Goal: Task Accomplishment & Management: Use online tool/utility

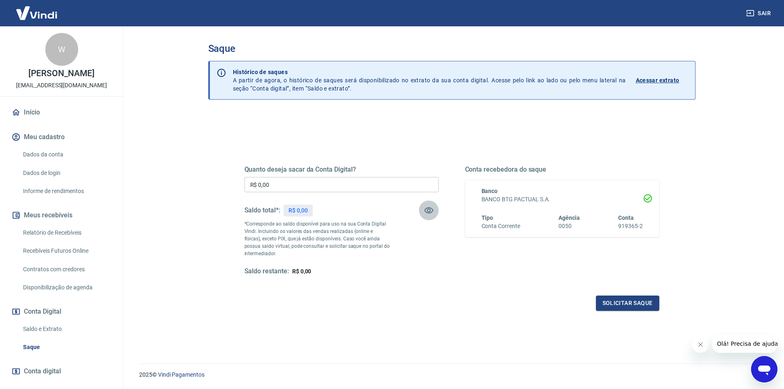
click at [428, 212] on icon "button" at bounding box center [429, 210] width 10 height 10
click at [766, 368] on icon "Abrir janela de mensagens" at bounding box center [764, 371] width 12 height 10
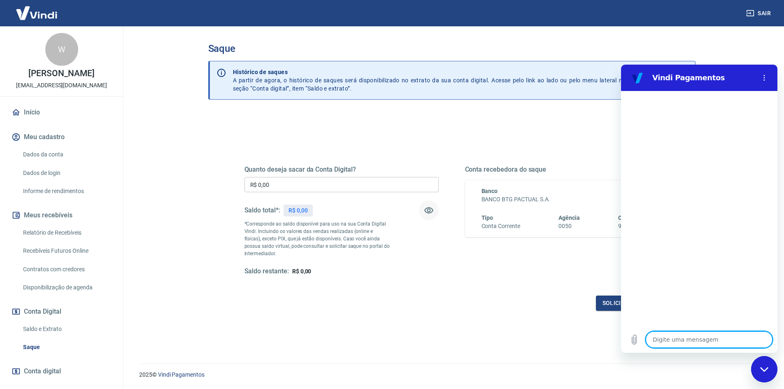
click at [700, 338] on textarea at bounding box center [709, 339] width 127 height 16
type textarea "o"
type textarea "x"
type textarea "op"
type textarea "x"
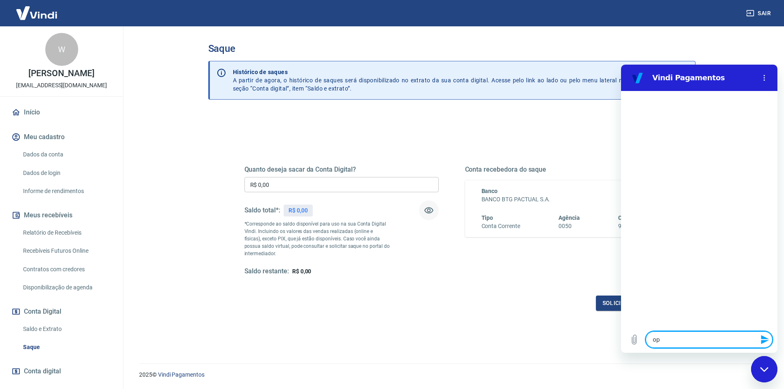
type textarea "opa"
type textarea "x"
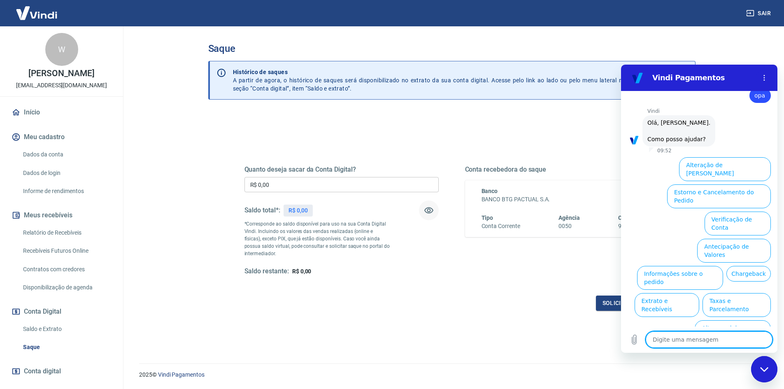
click at [729, 342] on textarea at bounding box center [709, 339] width 127 height 16
click at [704, 266] on button "Informações sobre o pedido" at bounding box center [680, 278] width 86 height 24
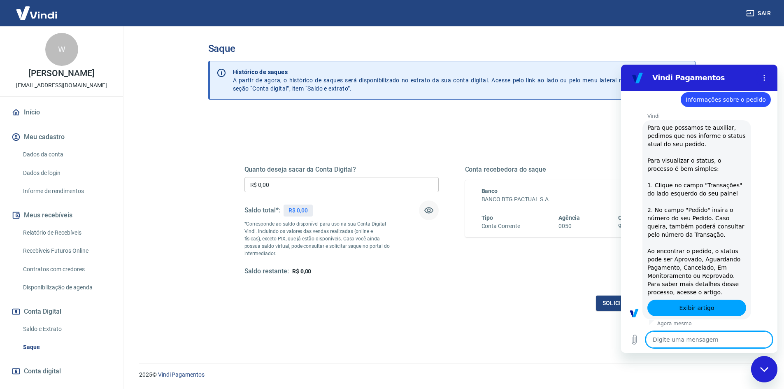
click at [702, 336] on textarea at bounding box center [709, 339] width 127 height 16
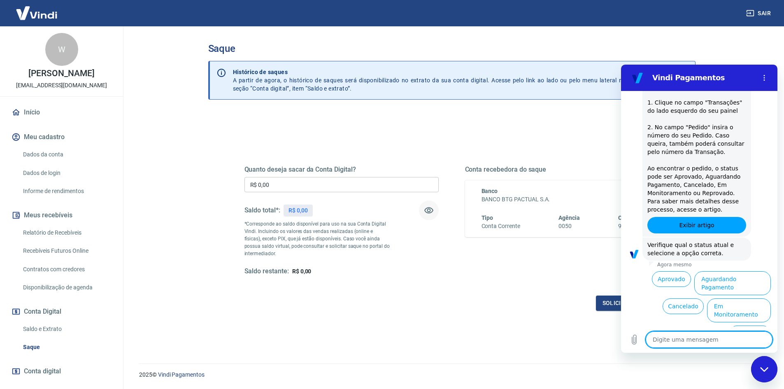
scroll to position [161, 0]
click at [667, 277] on button "Aprovado" at bounding box center [672, 279] width 40 height 16
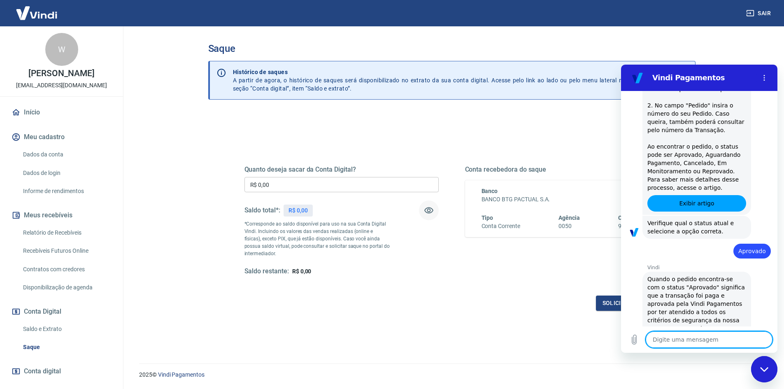
click at [723, 341] on textarea at bounding box center [709, 339] width 127 height 16
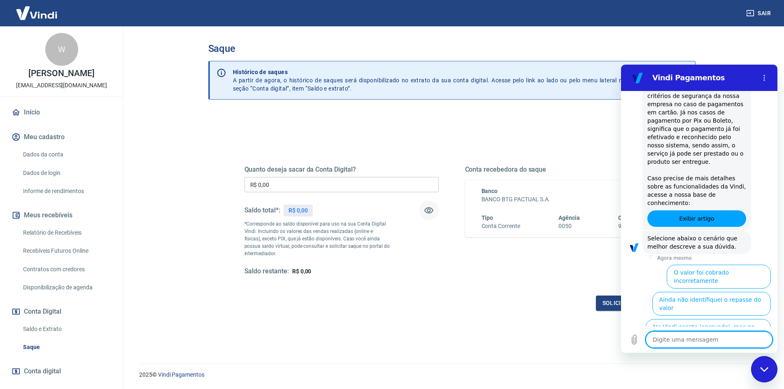
scroll to position [410, 0]
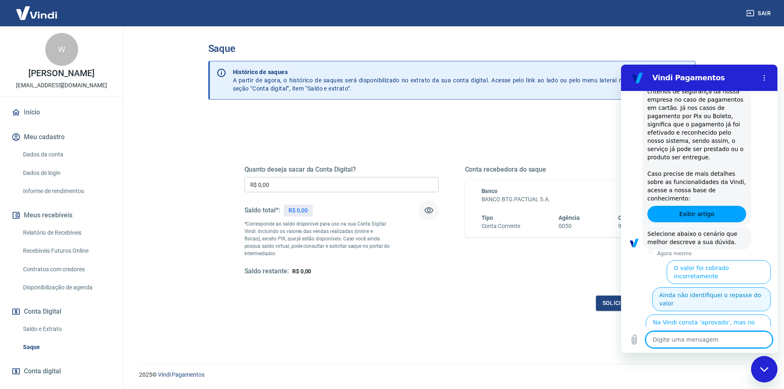
click at [683, 287] on button "Ainda não identifiquei o repasse do valor" at bounding box center [712, 299] width 119 height 24
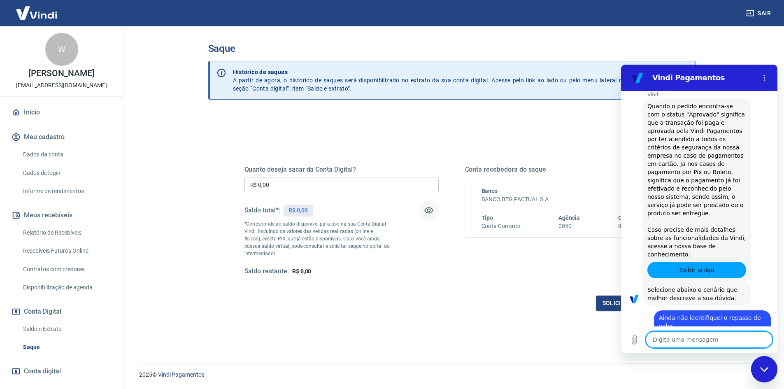
click at [711, 340] on textarea at bounding box center [709, 339] width 127 height 16
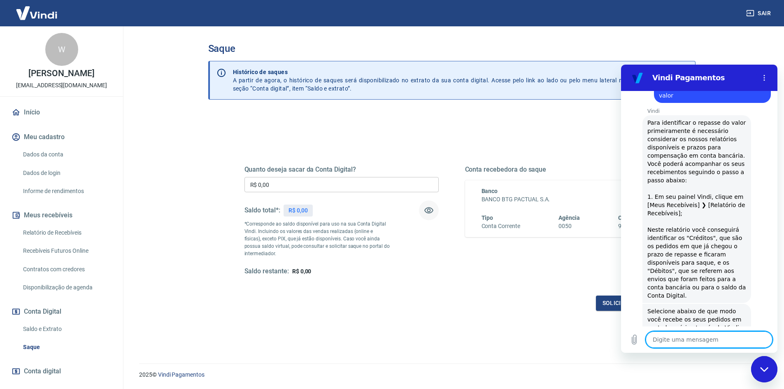
scroll to position [625, 0]
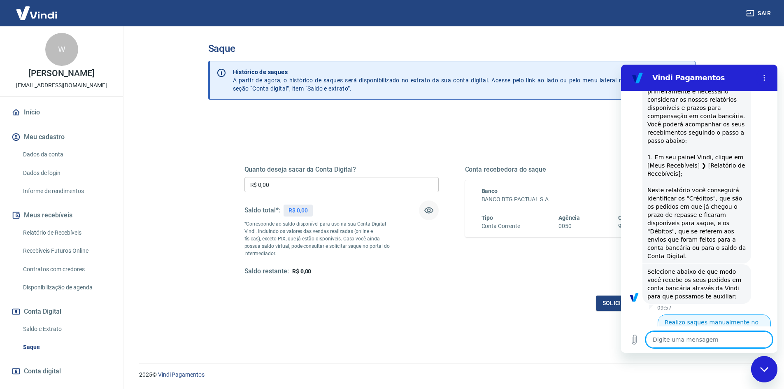
click at [725, 315] on button "Realizo saques manualmente no painel" at bounding box center [714, 327] width 113 height 24
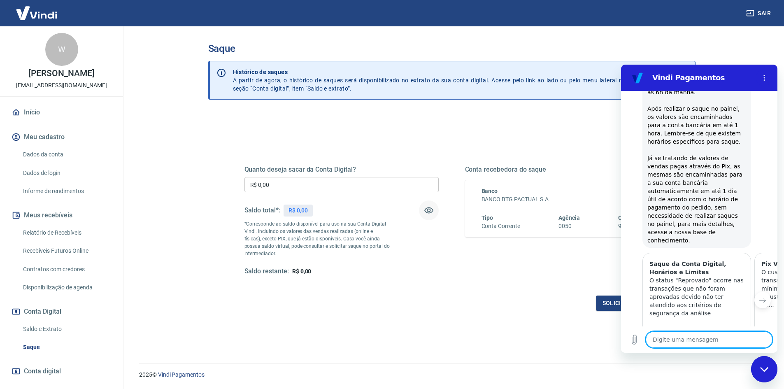
scroll to position [1012, 0]
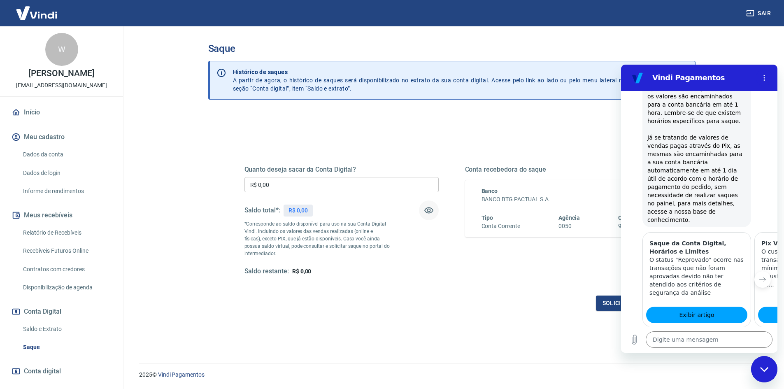
click at [725, 358] on button "Sim" at bounding box center [731, 366] width 24 height 16
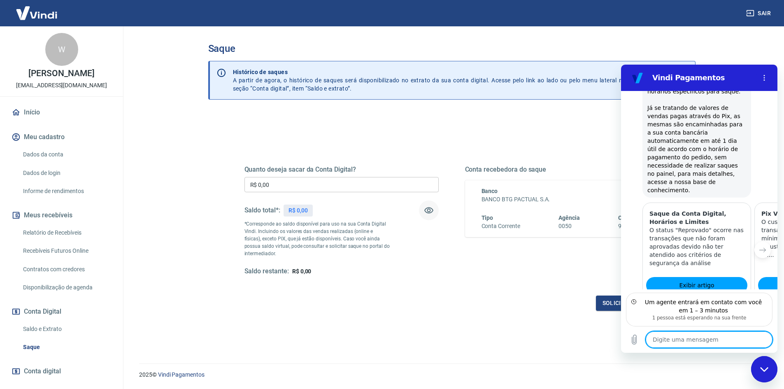
scroll to position [1078, 0]
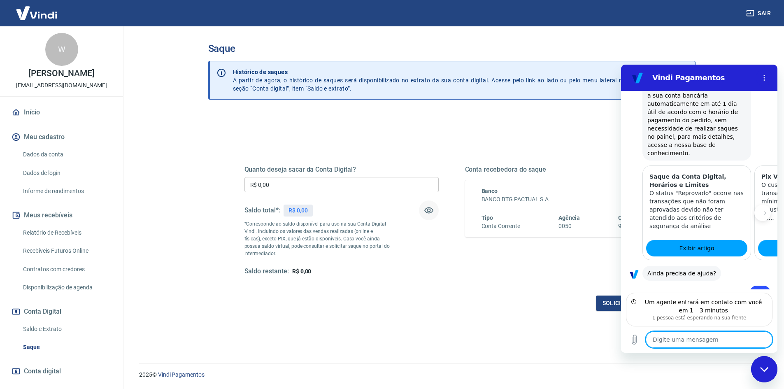
type textarea "x"
click at [726, 340] on textarea at bounding box center [709, 339] width 127 height 16
type textarea "B"
type textarea "x"
type textarea "Bo"
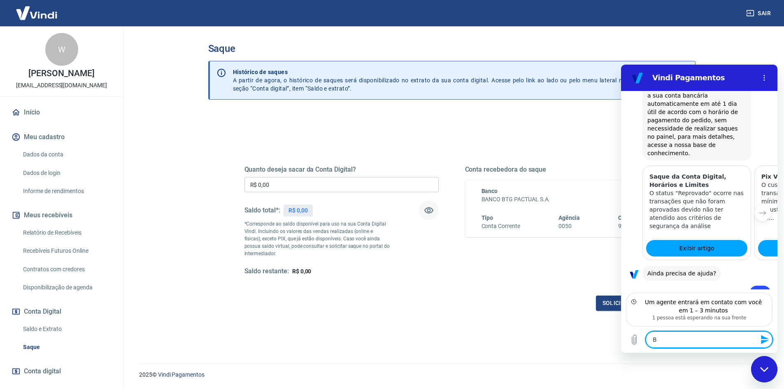
type textarea "x"
type textarea "Bom"
type textarea "x"
type textarea "Bom"
type textarea "x"
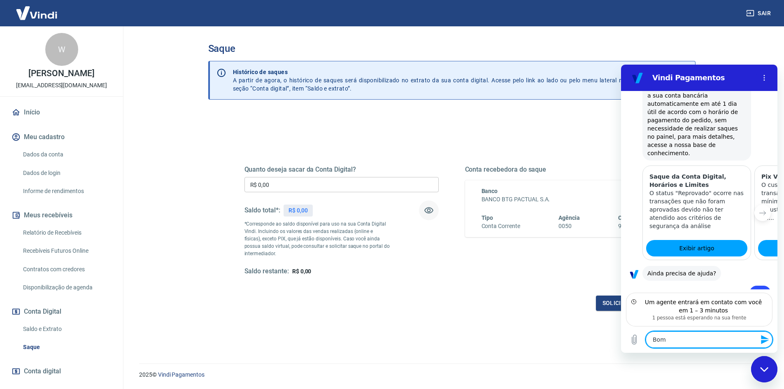
type textarea "Bom D"
type textarea "x"
type textarea "Bom Di"
type textarea "x"
type textarea "Bom Dia"
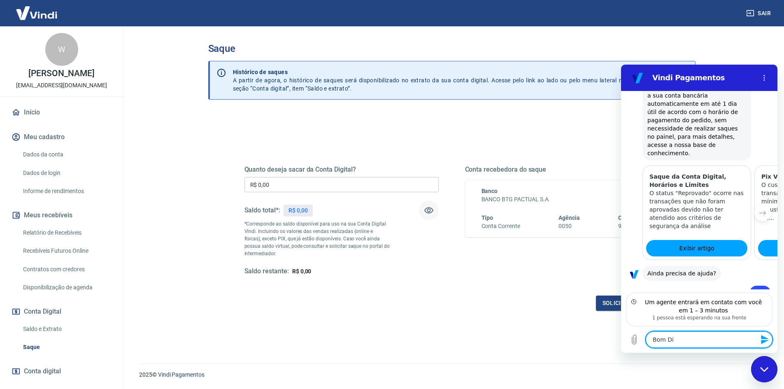
type textarea "x"
type textarea "Bom Dia,"
type textarea "x"
type textarea "Bom Dia,"
type textarea "x"
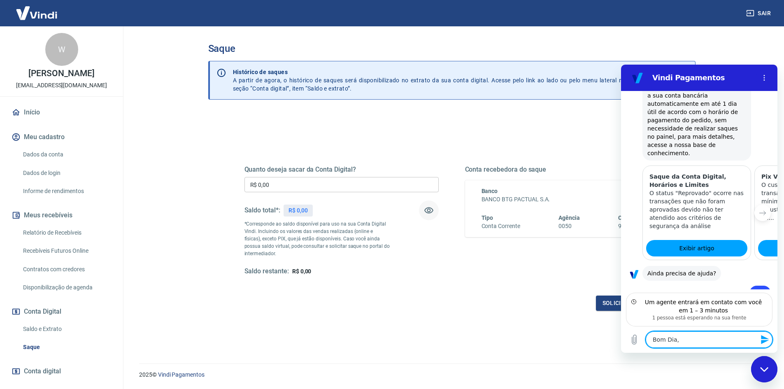
type textarea "Bom Dia,"
type textarea "x"
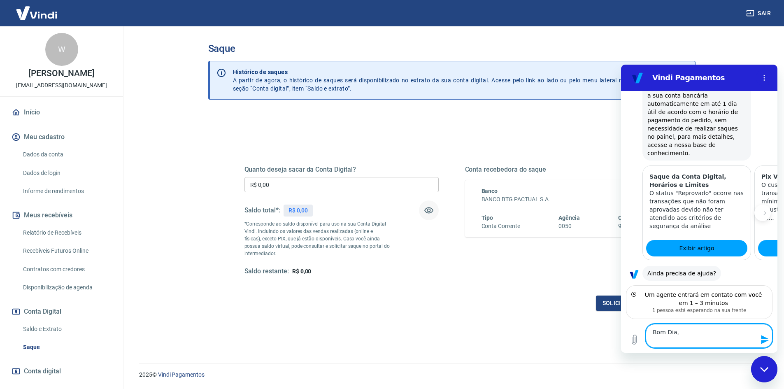
type textarea "Bom Dia,"
type textarea "x"
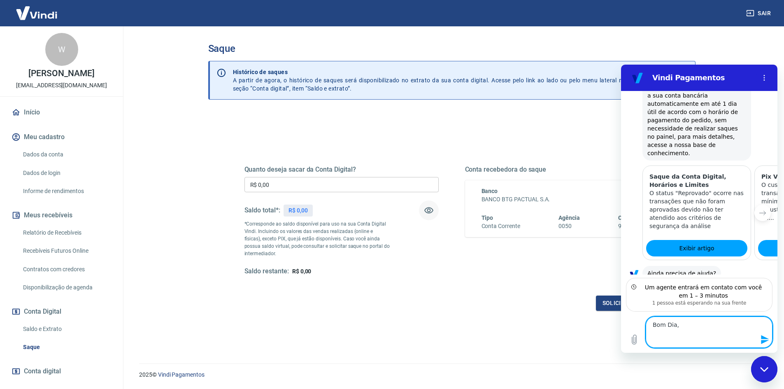
type textarea "Bom Dia, t"
type textarea "x"
type textarea "Bom Dia, te"
type textarea "x"
type textarea "Bom Dia, teh"
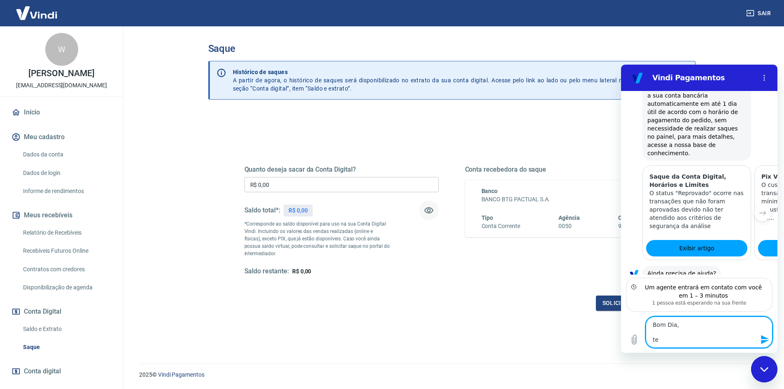
type textarea "x"
type textarea "Bom Dia, teho"
type textarea "x"
type textarea "Bom Dia, teho"
type textarea "x"
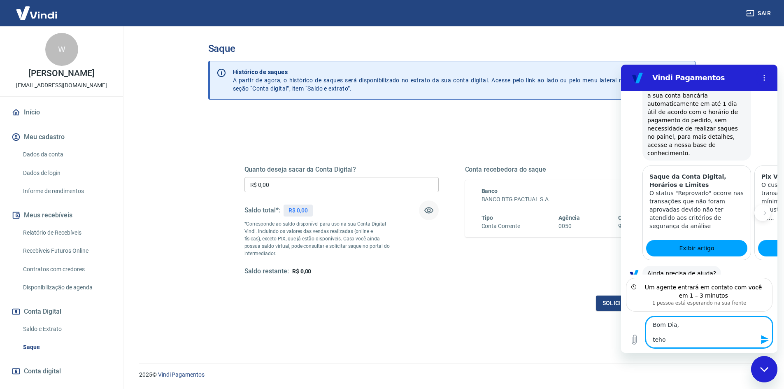
type textarea "Bom Dia, teho 2"
type textarea "x"
type textarea "Bom Dia, teho"
type textarea "x"
type textarea "Bom Dia, teho"
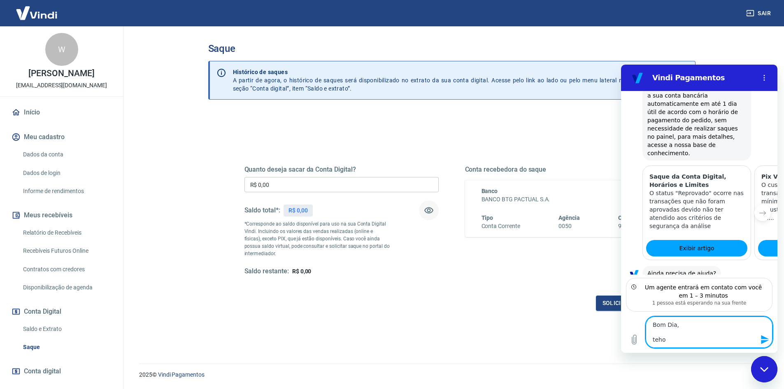
type textarea "x"
type textarea "Bom Dia, teh"
type textarea "x"
type textarea "Bom Dia, te"
type textarea "x"
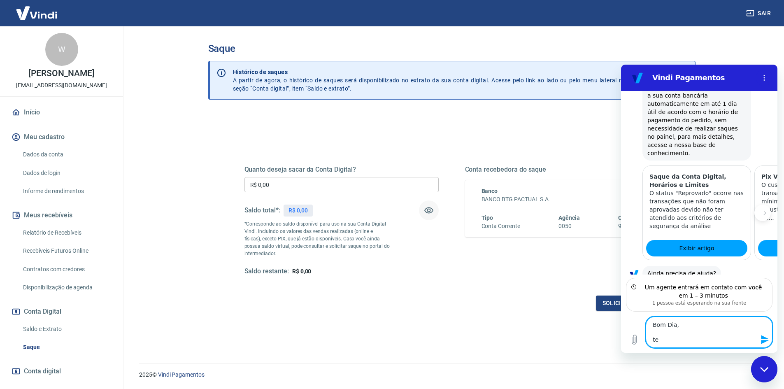
type textarea "Bom Dia, ten"
type textarea "x"
type textarea "Bom Dia, tenh"
type textarea "x"
type textarea "Bom Dia, tenho"
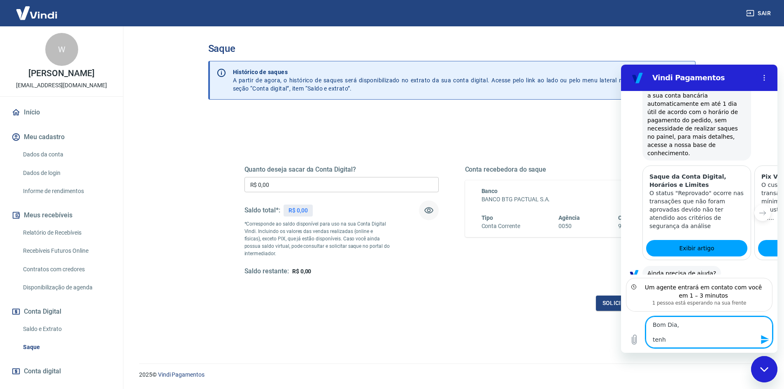
type textarea "x"
type textarea "Bom Dia, tenho"
type textarea "x"
type textarea "Bom Dia, tenho 2"
type textarea "x"
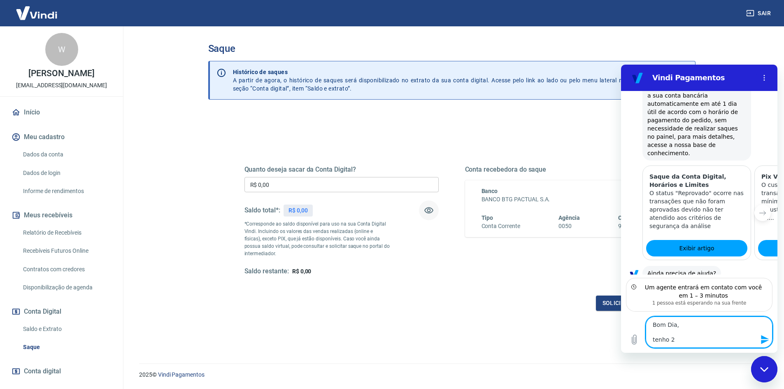
type textarea "Bom Dia, tenho 2"
type textarea "x"
type textarea "Bom Dia, tenho 2 p"
type textarea "x"
type textarea "Bom Dia, tenho 2 pe"
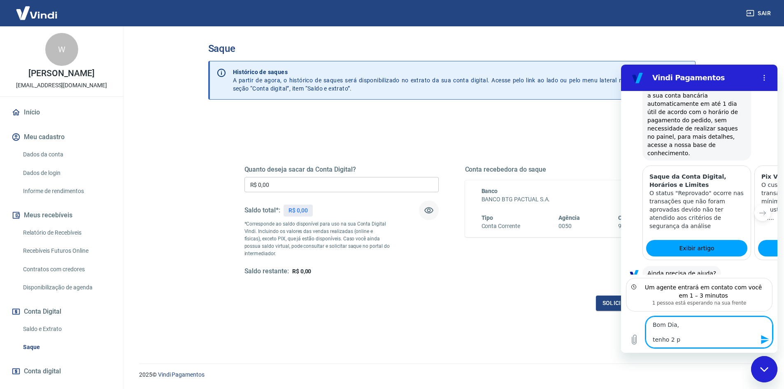
type textarea "x"
type textarea "Bom Dia, tenho 2 ped"
type textarea "x"
type textarea "Bom Dia, tenho 2 pedi"
type textarea "x"
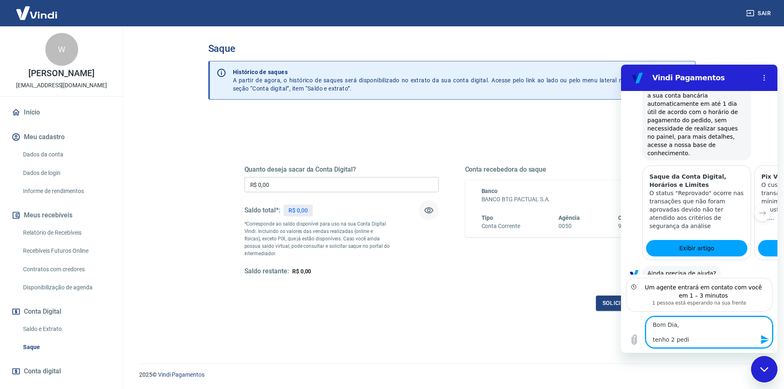
type textarea "Bom Dia, tenho 2 pedid"
type textarea "x"
type textarea "Bom Dia, tenho 2 pedido"
type textarea "x"
type textarea "Bom Dia, tenho 2 pedido"
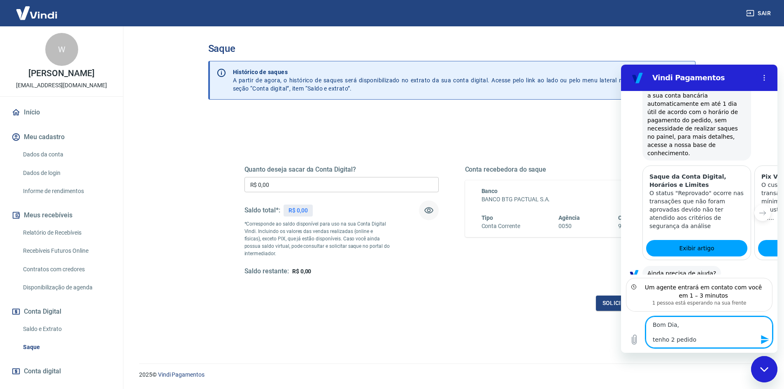
type textarea "x"
type textarea "Bom Dia, tenho 2 pedido q"
type textarea "x"
type textarea "Bom Dia, tenho 2 pedido qu"
type textarea "x"
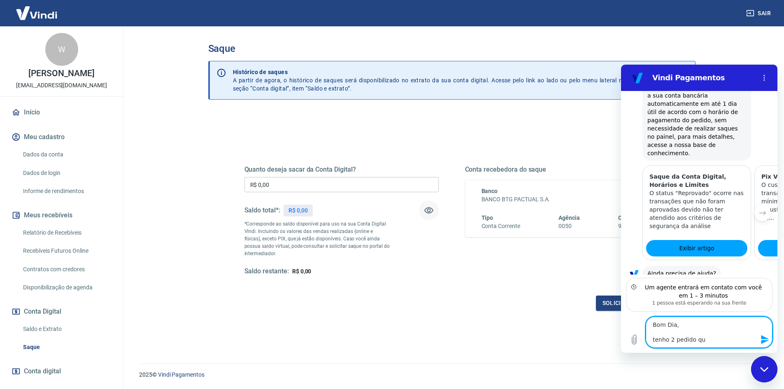
type textarea "Bom Dia, tenho 2 pedido que"
type textarea "x"
type textarea "Bom Dia, tenho 2 pedido que"
type textarea "x"
type textarea "Bom Dia, tenho 2 pedido que e"
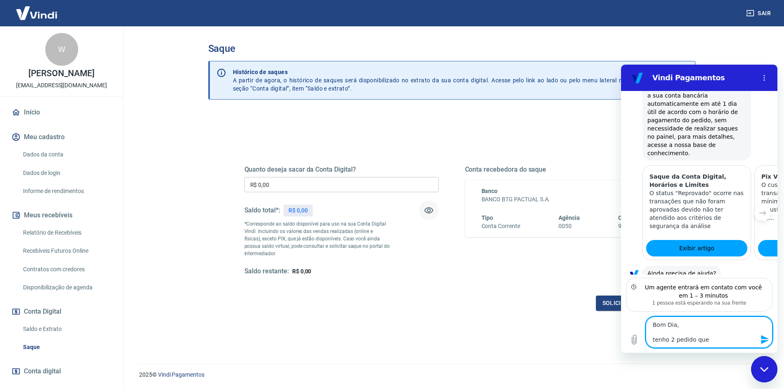
type textarea "x"
type textarea "Bom Dia, tenho 2 pedido que er"
type textarea "x"
type textarea "Bom Dia, tenho 2 pedido que era"
type textarea "x"
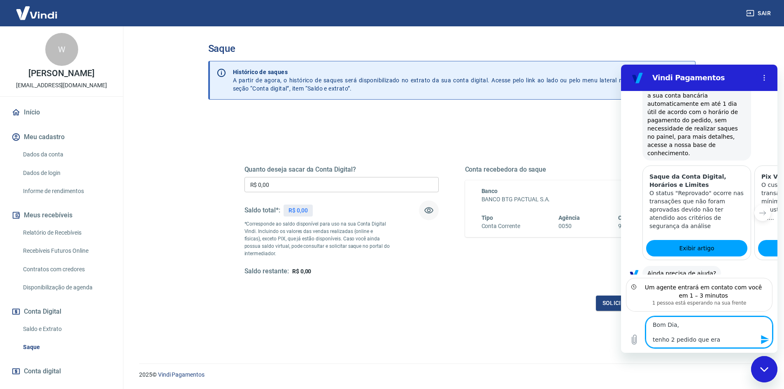
type textarea "Bom Dia, tenho 2 pedido que era"
type textarea "x"
type textarea "Bom Dia, tenho 2 pedido que era p"
type textarea "x"
type textarea "Bom Dia, tenho 2 pedido que era"
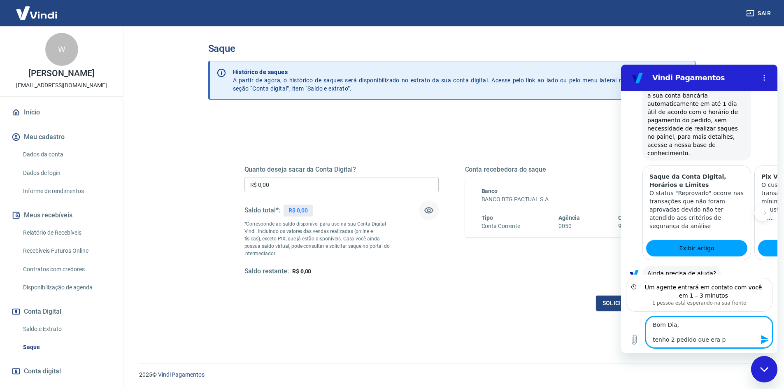
type textarea "x"
type textarea "Bom Dia, tenho 2 pedido que era 1"
type textarea "x"
type textarea "Bom Dia, tenho 2 pedido que era 1"
type textarea "x"
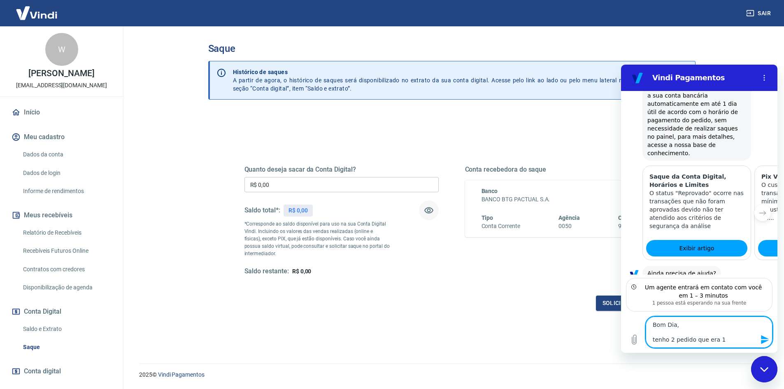
type textarea "Bom Dia, tenho 2 pedido que era 1 p"
type textarea "x"
type textarea "Bom Dia, tenho 2 pedido que era 1 pa"
type textarea "x"
type textarea "Bom Dia, tenho 2 pedido que era 1 par"
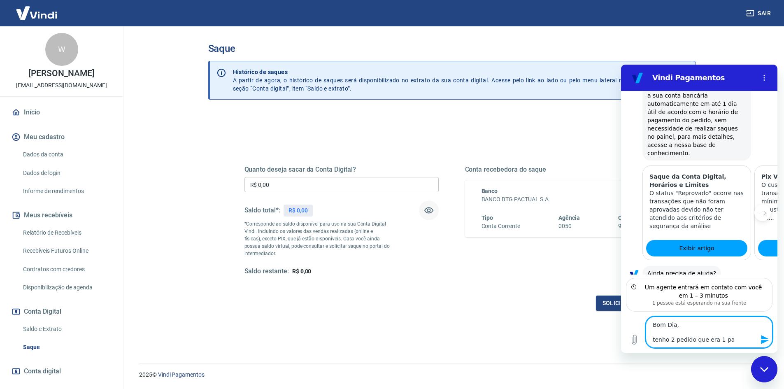
type textarea "x"
type textarea "Bom Dia, tenho 2 pedido que era 1 para"
type textarea "x"
type textarea "Bom Dia, tenho 2 pedido que era 1 para"
type textarea "x"
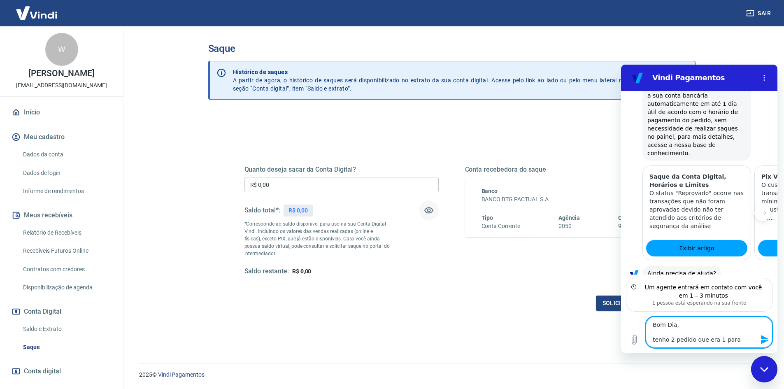
type textarea "Bom Dia, tenho 2 pedido que era 1 para t"
type textarea "x"
type textarea "Bom Dia, tenho 2 pedido que era 1 para te"
type textarea "x"
type textarea "Bom Dia, tenho 2 pedido que era 1 para ter"
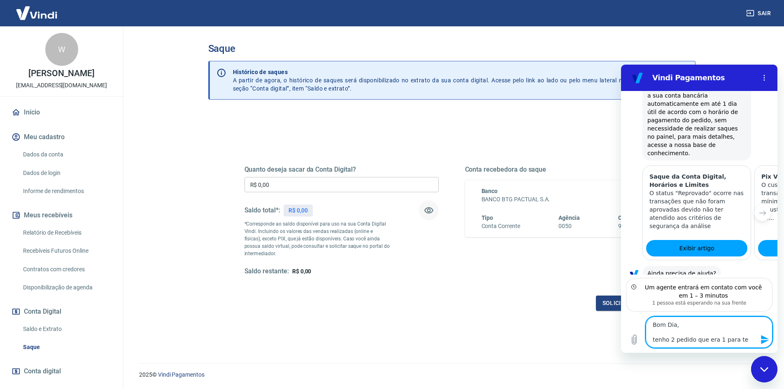
type textarea "x"
type textarea "Bom Dia, tenho 2 pedido que era 1 para ter"
type textarea "x"
type textarea "Bom Dia, tenho 2 pedido que era 1 para ter r"
type textarea "x"
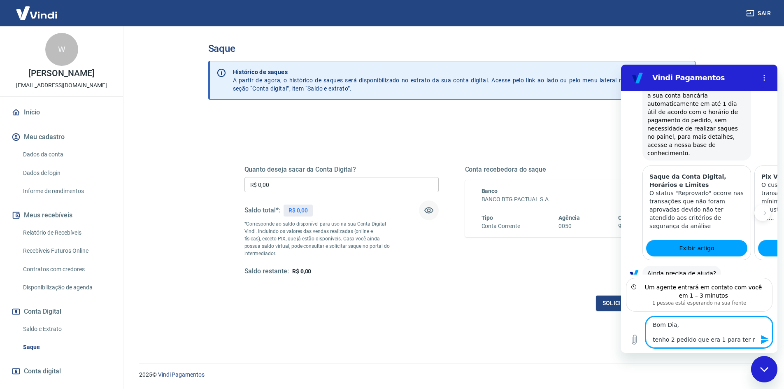
type textarea "Bom Dia, tenho 2 pedido que era 1 para ter re"
type textarea "x"
type textarea "Bom Dia, tenho 2 pedido que era 1 para ter rec"
type textarea "x"
type textarea "Bom Dia, tenho 2 pedido que era 1 para ter rece"
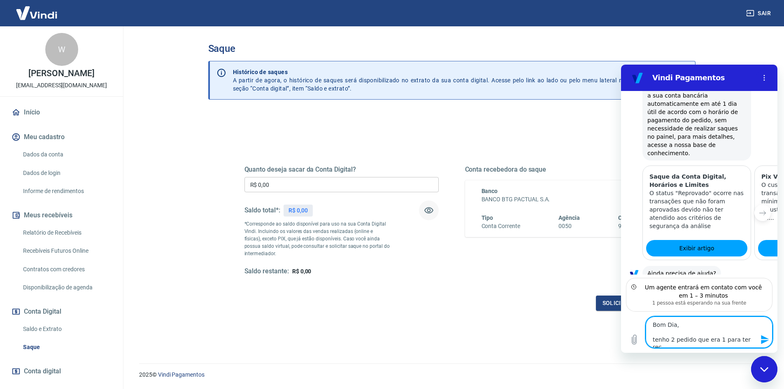
type textarea "x"
type textarea "Bom Dia, tenho 2 pedido que era 1 para ter receb"
type textarea "x"
type textarea "Bom Dia, tenho 2 pedido que era 1 para ter recebi"
type textarea "x"
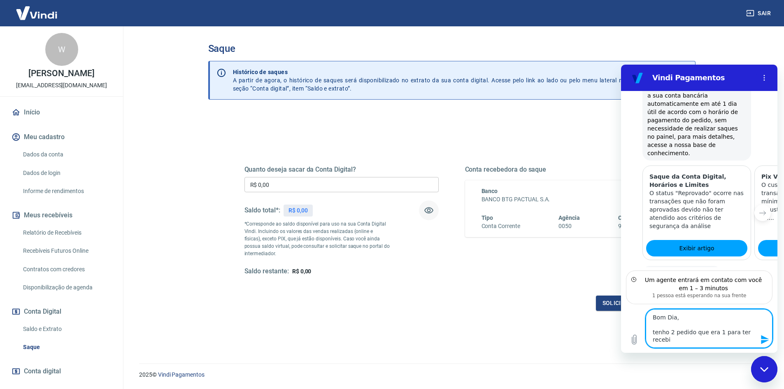
type textarea "Bom Dia, tenho 2 pedido que era 1 para ter recebis"
type textarea "x"
type textarea "Bom Dia, tenho 2 pedido que era 1 para ter recebiso"
type textarea "x"
type textarea "Bom Dia, tenho 2 pedido que era 1 para ter recebiso"
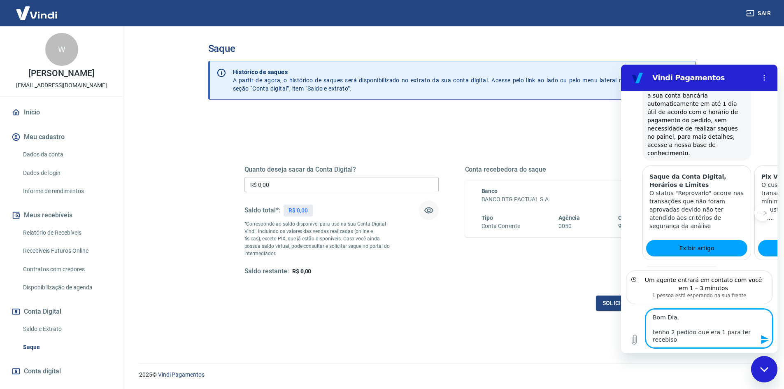
type textarea "x"
type textarea "Bom Dia, tenho 2 pedido que era 1 para ter recebiso"
type textarea "x"
type textarea "Bom Dia, tenho 2 pedido que era 1 para ter recebis"
type textarea "x"
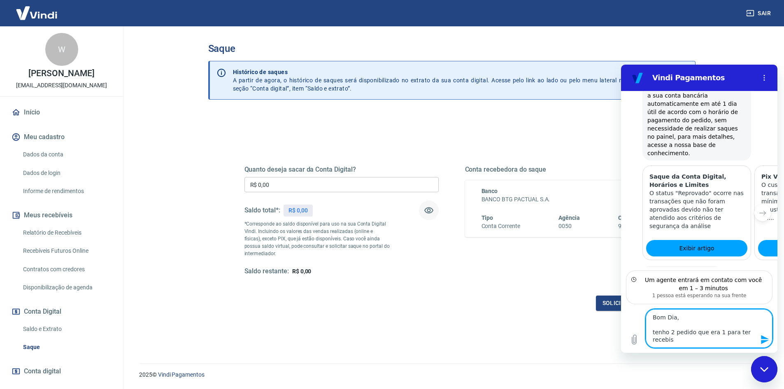
type textarea "Bom Dia, tenho 2 pedido que era 1 para ter recebi"
type textarea "x"
type textarea "Bom Dia, tenho 2 pedido que era 1 para ter recebid"
type textarea "x"
type textarea "Bom Dia, tenho 2 pedido que era 1 para ter recebido"
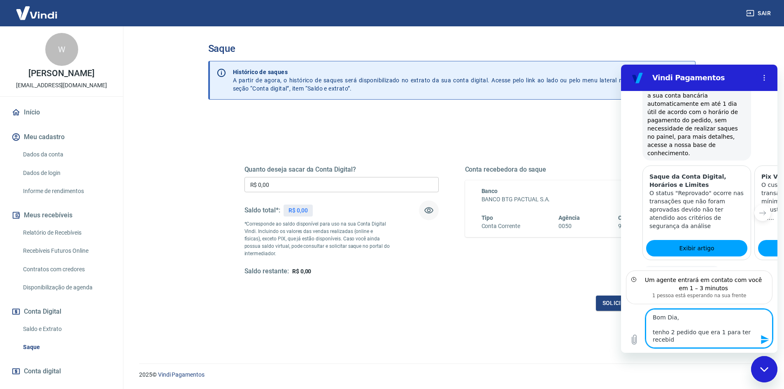
type textarea "x"
type textarea "Bom Dia, tenho 2 pedido que era 1 para ter recebido"
type textarea "x"
type textarea "Bom Dia, tenho 2 pedido que era 1 para ter recebido d"
type textarea "x"
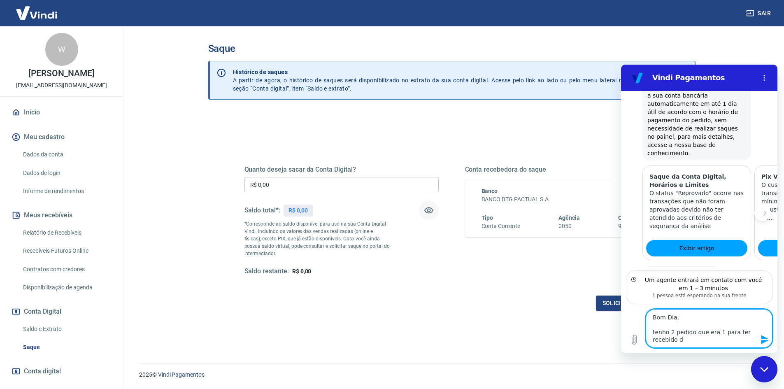
type textarea "Bom Dia, tenho 2 pedido que era 1 para ter recebido di"
type textarea "x"
type textarea "Bom Dia, tenho 2 pedido que era 1 para ter recebido dia"
type textarea "x"
type textarea "Bom Dia, tenho 2 pedido que era 1 para ter recebido dia2"
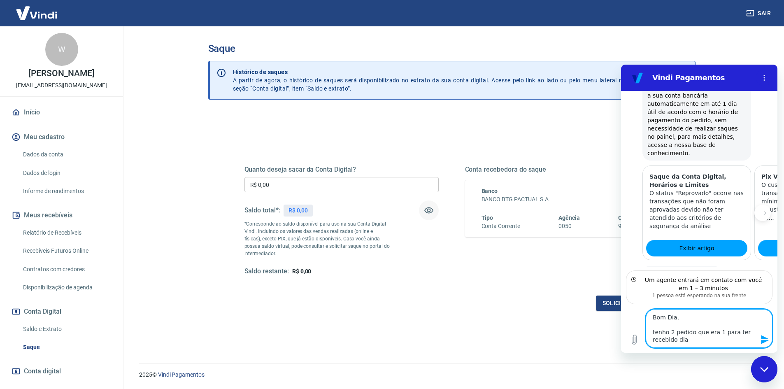
type textarea "x"
type textarea "Bom Dia, tenho 2 pedido que era 1 para ter recebido dia22"
type textarea "x"
type textarea "Bom Dia, tenho 2 pedido que era 1 para ter recebido dia 22"
type textarea "x"
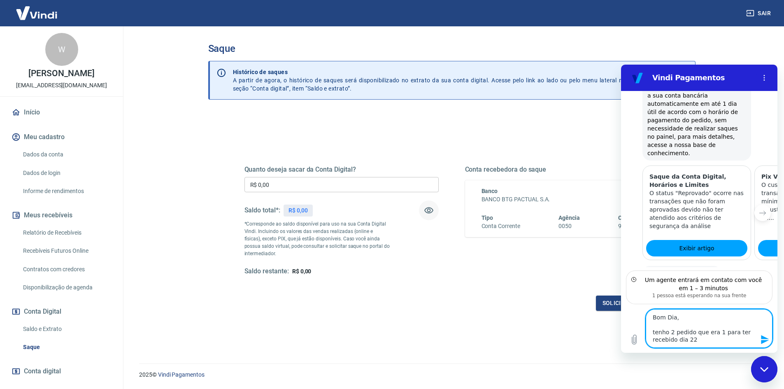
type textarea "Bom Dia, tenho 2 pedido que era 1 para ter recebido dia 22"
type textarea "x"
type textarea "Bom Dia, tenho 2 pedido que era 1 para ter recebido dia 22 e"
type textarea "x"
type textarea "Bom Dia, tenho 2 pedido que era 1 para ter recebido dia 22 e"
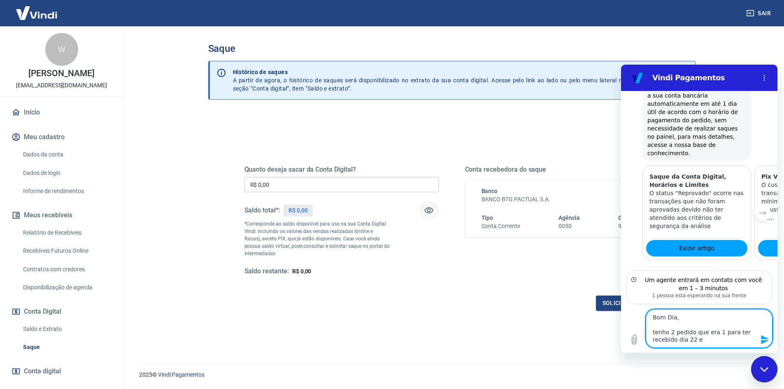
type textarea "x"
type textarea "Bom Dia, tenho 2 pedido que era 1 para ter recebido dia 22 e o"
type textarea "x"
type textarea "Bom Dia, tenho 2 pedido que era 1 para ter recebido dia 22 e ou"
type textarea "x"
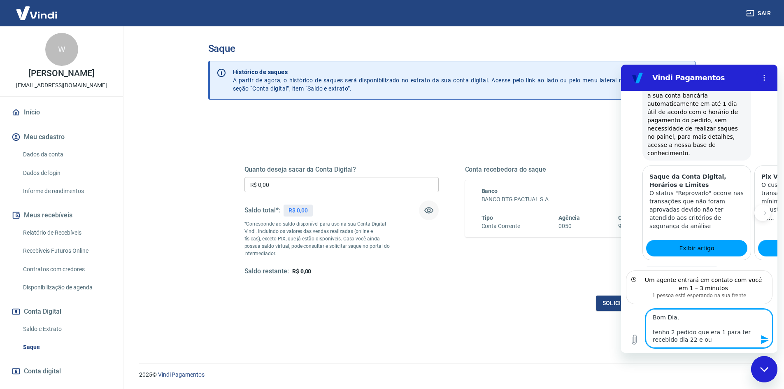
type textarea "Bom Dia, tenho 2 pedido que era 1 para ter recebido dia 22 e out"
type textarea "x"
type textarea "Bom Dia, tenho 2 pedido que era 1 para ter recebido dia 22 e outr"
type textarea "x"
type textarea "Bom Dia, tenho 2 pedido que era 1 para ter recebido dia 22 e outro"
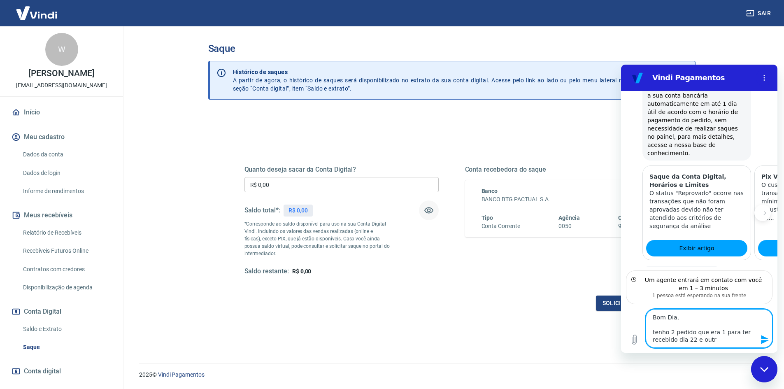
type textarea "x"
type textarea "Bom Dia, tenho 2 pedido que era 1 para ter recebido dia 22 e outro"
type textarea "x"
type textarea "Bom Dia, tenho 2 pedido que era 1 para ter recebido dia 22 e outro d"
type textarea "x"
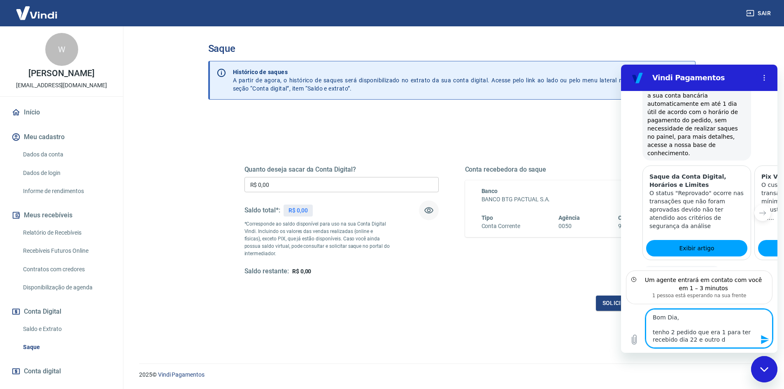
type textarea "Bom Dia, tenho 2 pedido que era 1 para ter recebido dia 22 e outro di"
type textarea "x"
type textarea "Bom Dia, tenho 2 pedido que era 1 para ter recebido dia 22 e outro dia"
type textarea "x"
type textarea "Bom Dia, tenho 2 pedido que era 1 para ter recebido dia 22 e outro dia"
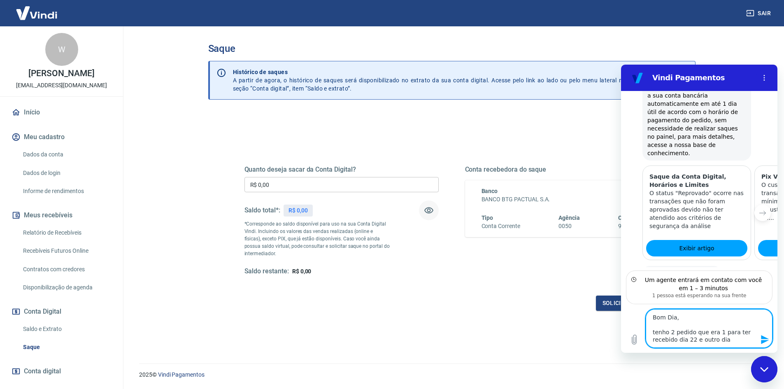
type textarea "x"
type textarea "Bom Dia, tenho 2 pedido que era 1 para ter recebido dia 22 e outro dia 2"
type textarea "x"
type textarea "Bom Dia, tenho 2 pedido que era 1 para ter recebido dia 22 e outro dia 23"
type textarea "x"
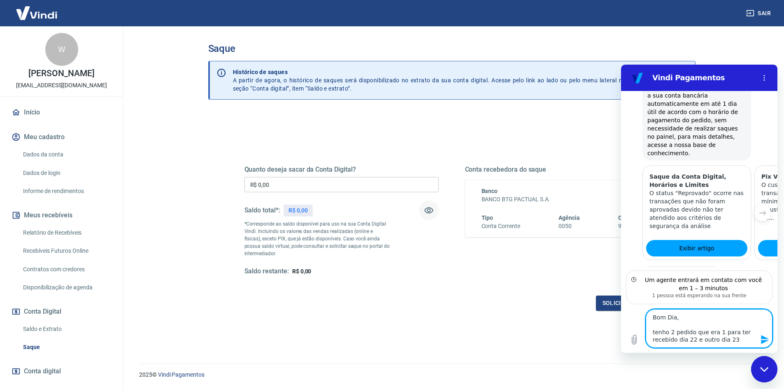
type textarea "Bom Dia, tenho 2 pedido que era 1 para ter recebido dia 22 e outro dia 23,"
type textarea "x"
type textarea "Bom Dia, tenho 2 pedido que era 1 para ter recebido dia 22 e outro dia 23,"
type textarea "x"
type textarea "Bom Dia, tenho 2 pedido que era 1 para ter recebido dia 22 e outro dia 23, a"
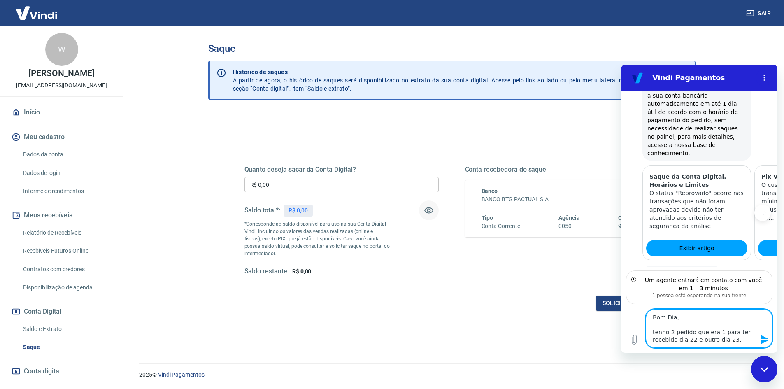
type textarea "x"
type textarea "Bom Dia, tenho 2 pedido que era 1 para ter recebido dia 22 e outro dia 23, at"
type textarea "x"
type textarea "Bom Dia, tenho 2 pedido que era 1 para ter recebido dia 22 e outro dia 23, até"
type textarea "x"
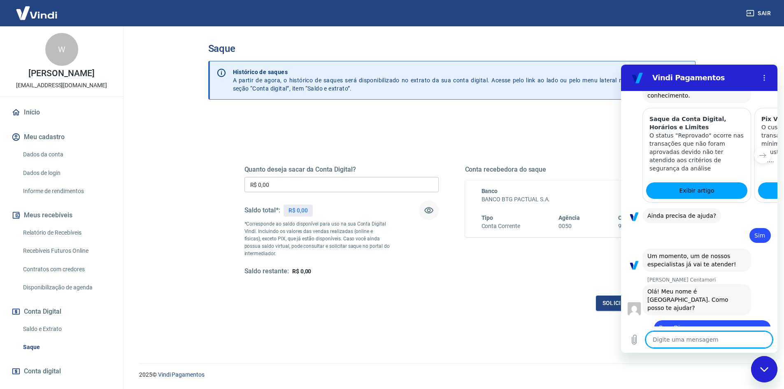
scroll to position [1138, 0]
click at [708, 338] on textarea at bounding box center [709, 339] width 127 height 16
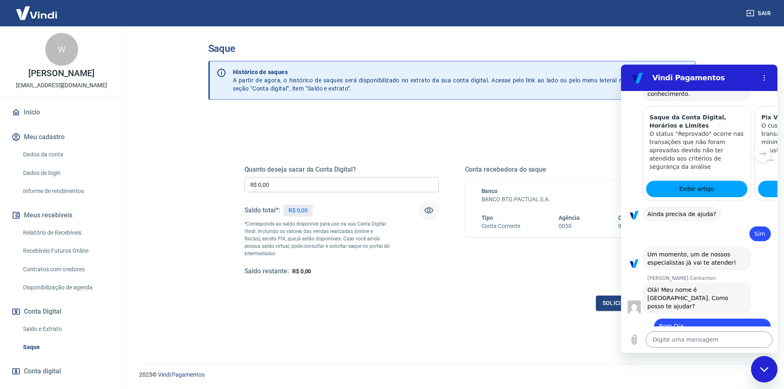
click at [693, 342] on textarea at bounding box center [709, 339] width 127 height 16
paste textarea "222003230"
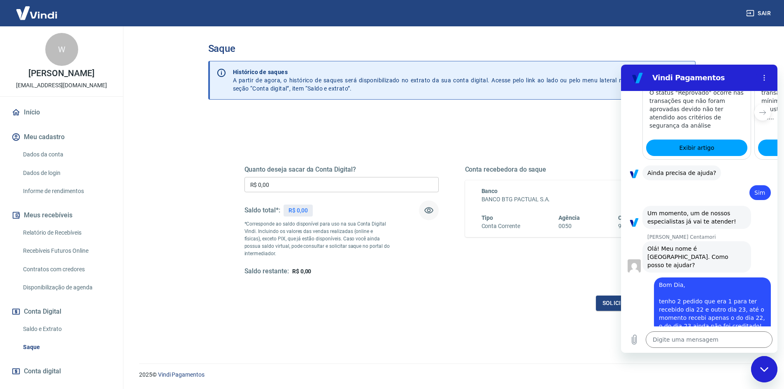
scroll to position [1180, 0]
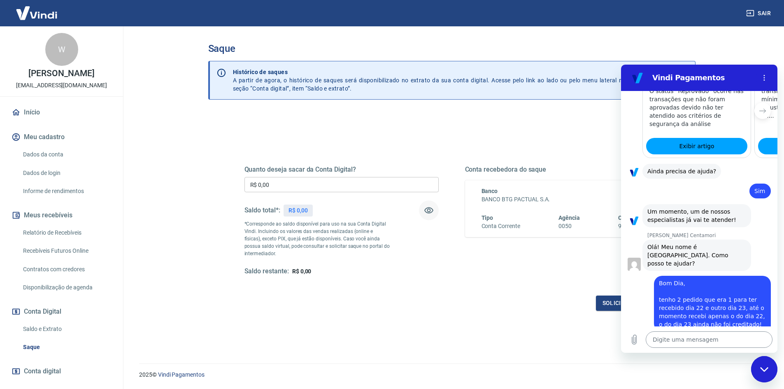
click at [696, 335] on textarea at bounding box center [709, 339] width 127 height 16
click at [435, 210] on button "button" at bounding box center [429, 211] width 20 height 20
click at [428, 210] on icon "button" at bounding box center [428, 211] width 9 height 8
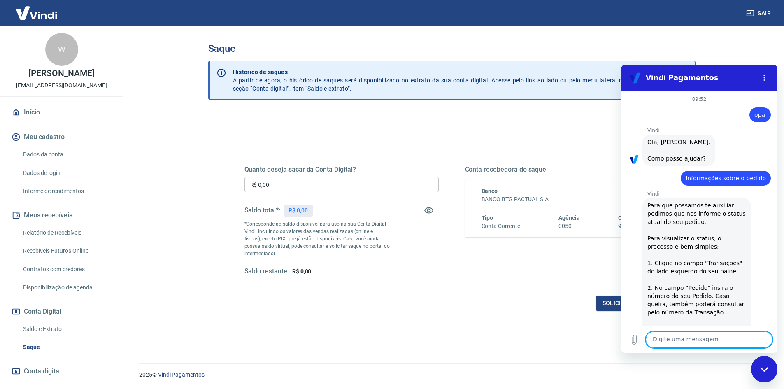
scroll to position [1180, 0]
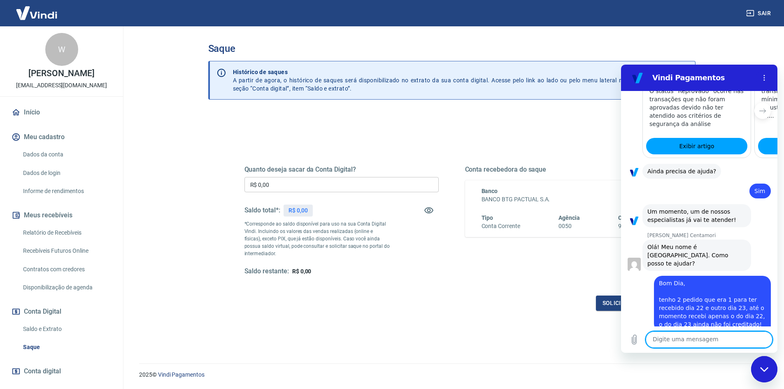
click at [306, 214] on p "R$ 0,00" at bounding box center [298, 210] width 19 height 9
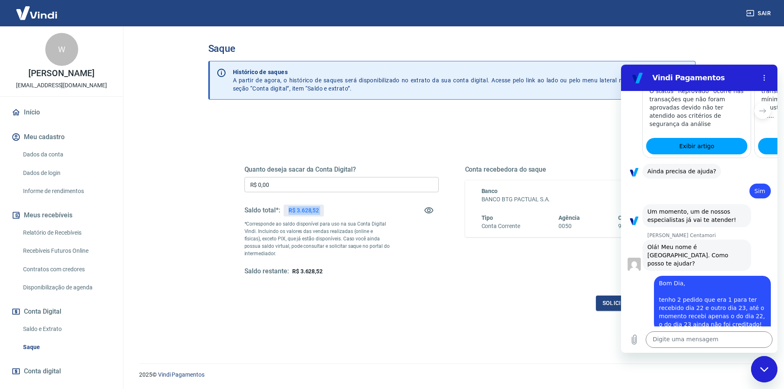
click at [306, 214] on p "R$ 3.628,52" at bounding box center [304, 210] width 30 height 9
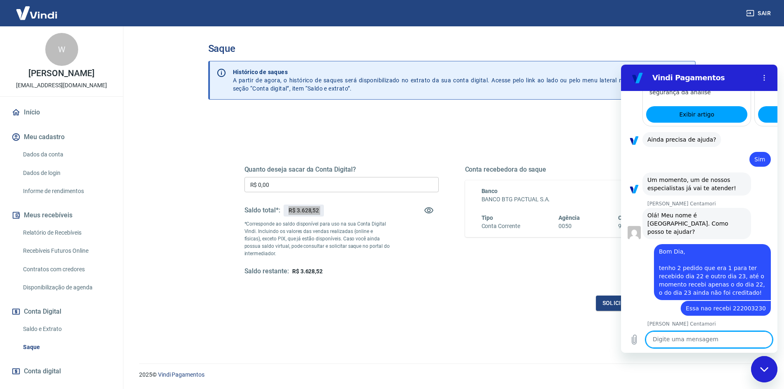
scroll to position [1213, 0]
click at [715, 338] on textarea at bounding box center [709, 339] width 127 height 16
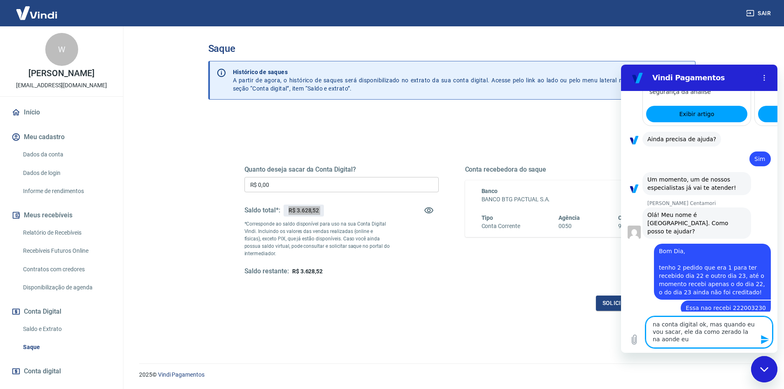
type textarea "na conta digital ok, mas quando eu vou sacar, ele da como zerado la na aonde eu"
click at [380, 184] on input "R$ 0,00" at bounding box center [342, 184] width 194 height 15
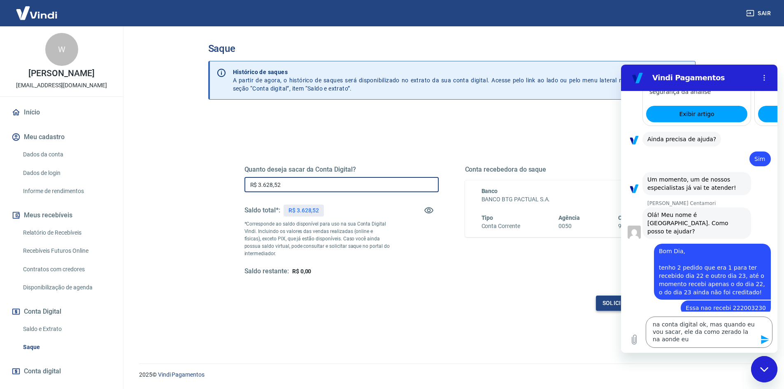
type input "R$ 3.628,52"
click at [604, 303] on button "Solicitar saque" at bounding box center [627, 303] width 63 height 15
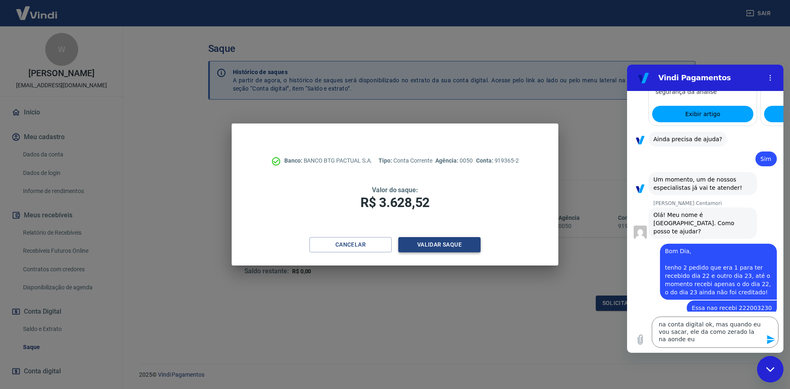
click at [437, 240] on button "Validar saque" at bounding box center [440, 244] width 82 height 15
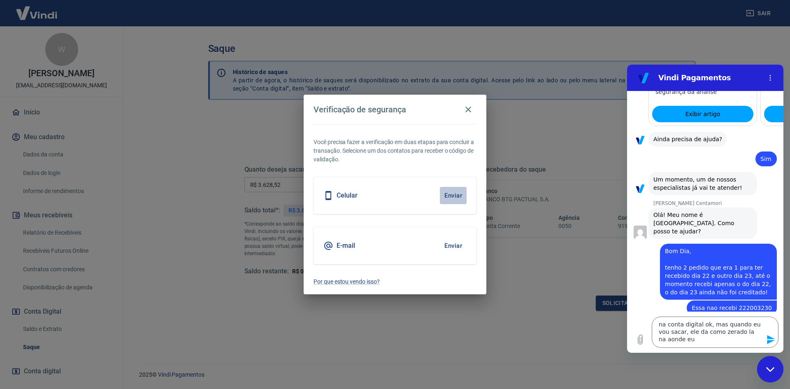
click at [452, 195] on button "Enviar" at bounding box center [453, 195] width 27 height 17
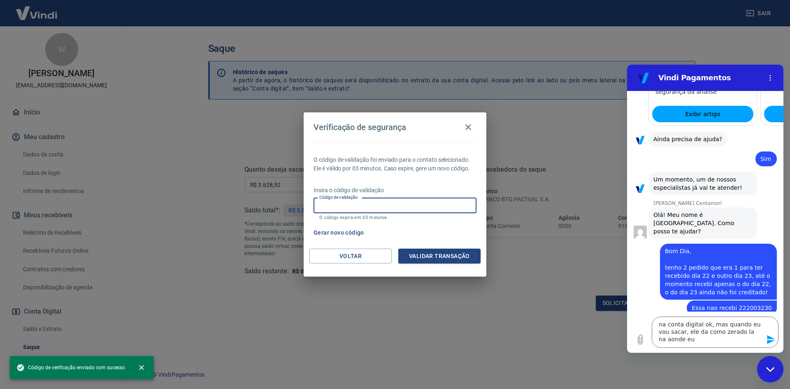
click at [448, 208] on input "Código de validação" at bounding box center [395, 205] width 163 height 15
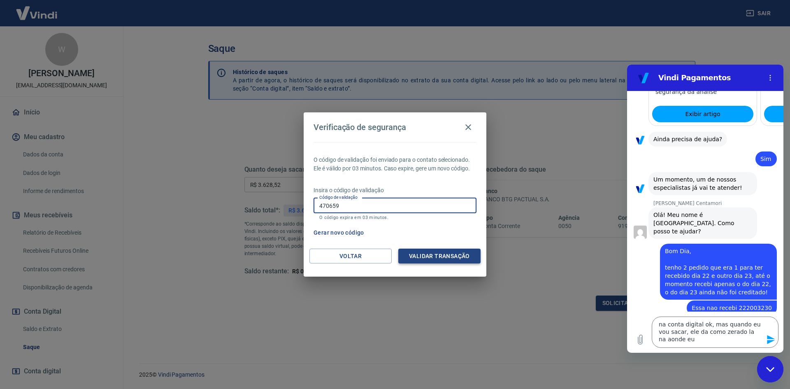
click at [469, 261] on button "Validar transação" at bounding box center [440, 256] width 82 height 15
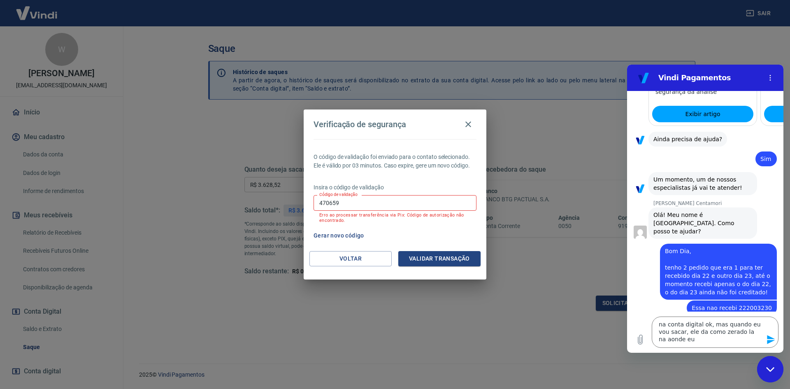
drag, startPoint x: 409, startPoint y: 204, endPoint x: 77, endPoint y: 178, distance: 332.9
click at [77, 178] on div "Verificação de segurança O código de validação foi enviado para o contato selec…" at bounding box center [395, 194] width 790 height 389
type input "584612"
click at [448, 261] on button "Validar transação" at bounding box center [440, 258] width 82 height 15
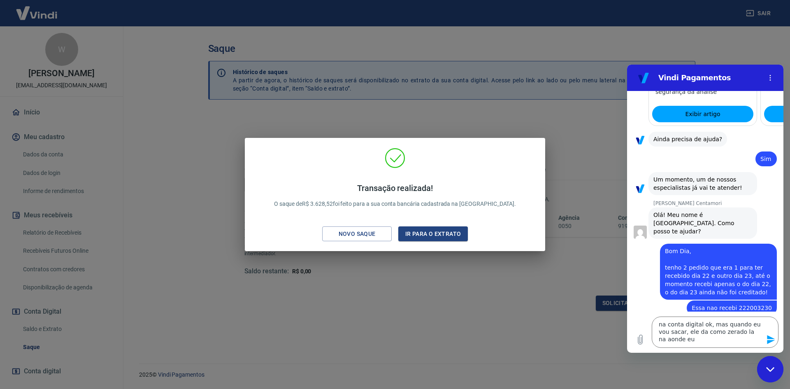
click at [489, 307] on div "Transação realizada! O saque de R$ 3.628,52 foi feito para a sua conta bancária…" at bounding box center [395, 194] width 790 height 389
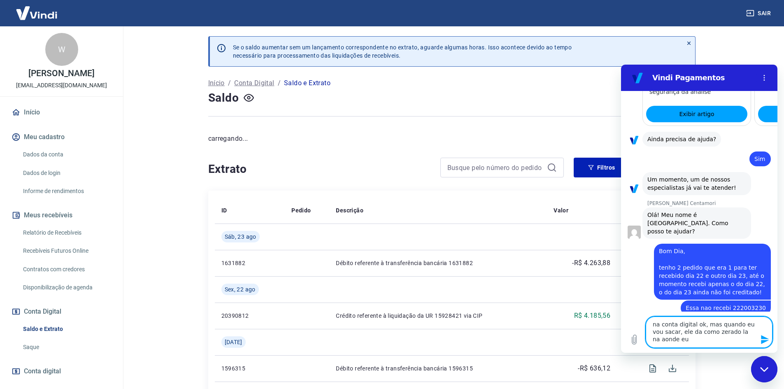
drag, startPoint x: 672, startPoint y: 342, endPoint x: 564, endPoint y: 310, distance: 113.5
click html "Vindi Pagamentos 09:52 Web User 68ac5c9a2aca4b6f09811b08 diz: opa Vindi Vindi d…"
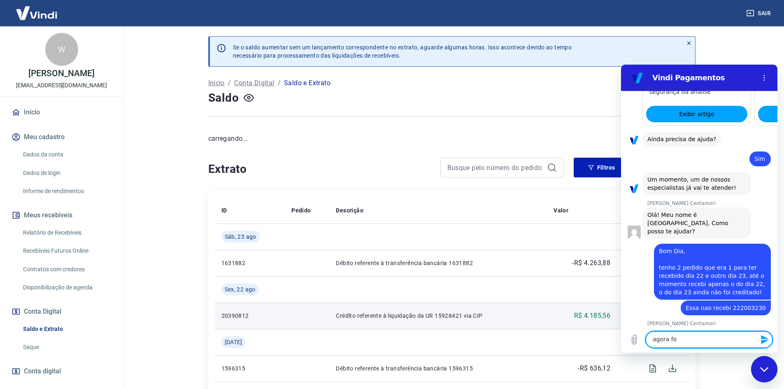
type textarea "agora foi"
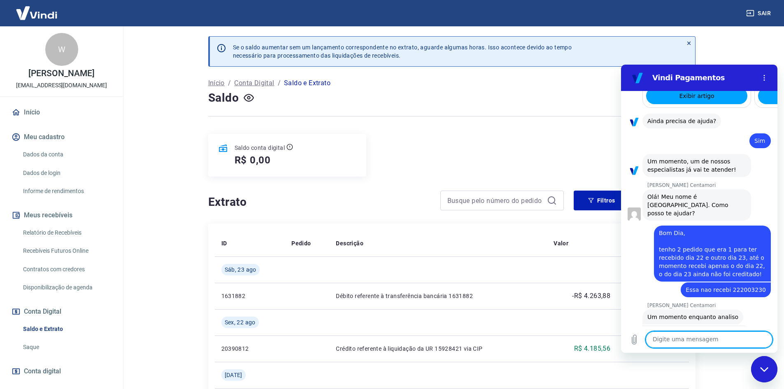
scroll to position [1232, 0]
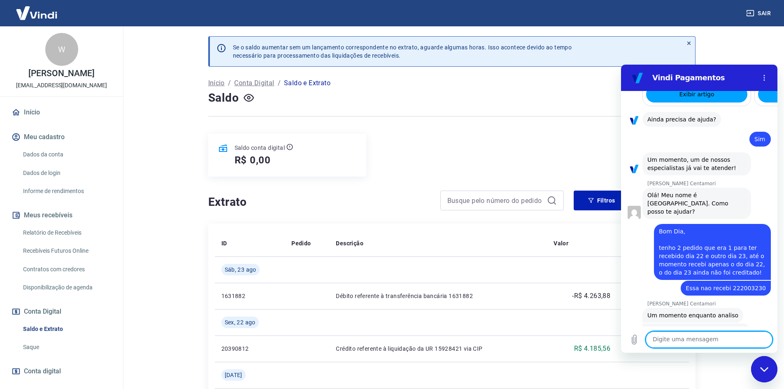
click at [740, 339] on textarea at bounding box center [709, 339] width 127 height 16
type textarea "obrgiado"
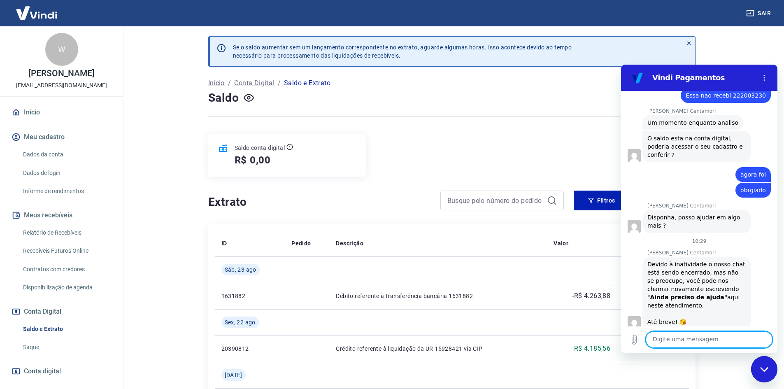
scroll to position [1426, 0]
click at [767, 377] on div "Fechar janela de mensagens" at bounding box center [764, 369] width 25 height 25
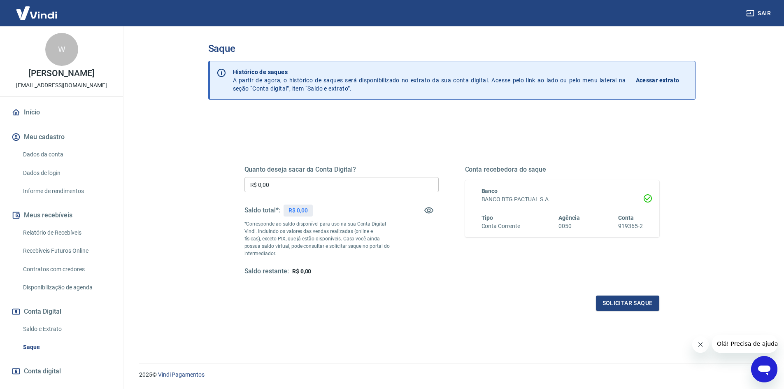
click at [305, 214] on p "R$ 0,00" at bounding box center [298, 210] width 19 height 9
click at [305, 214] on p "R$ 3.628,52" at bounding box center [304, 210] width 30 height 9
click at [57, 326] on link "Saldo e Extrato" at bounding box center [66, 329] width 93 height 17
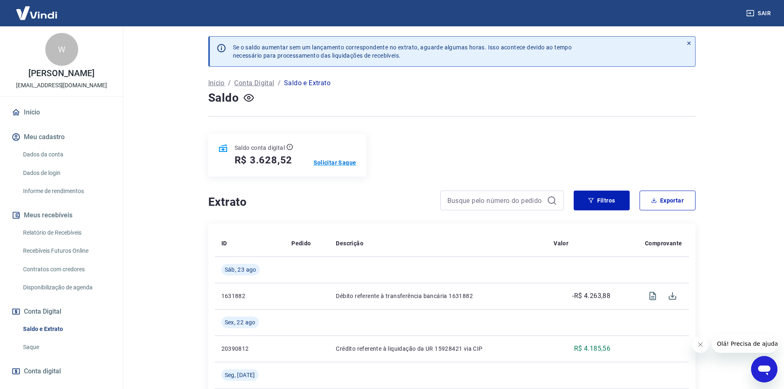
click at [343, 163] on p "Solicitar Saque" at bounding box center [335, 163] width 43 height 8
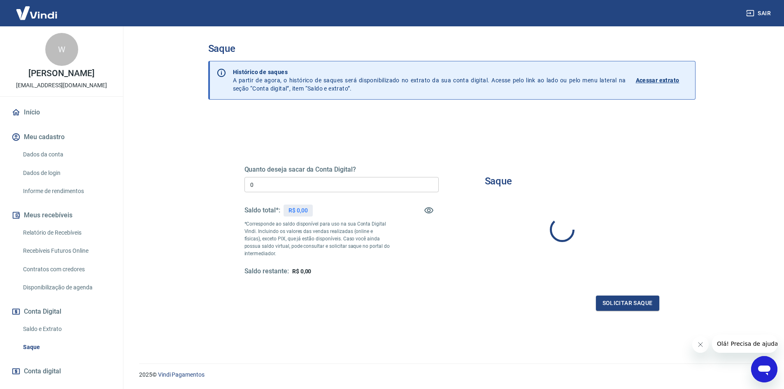
type input "R$ 0,00"
click at [309, 211] on div "R$ 0,00" at bounding box center [298, 211] width 29 height 12
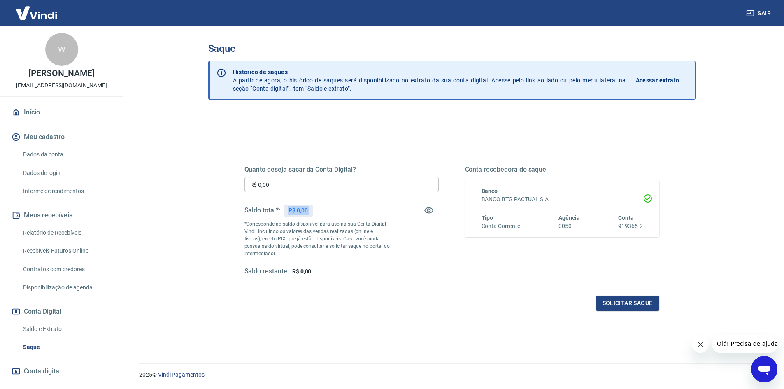
click at [309, 211] on div "R$ 0,00" at bounding box center [298, 211] width 29 height 12
click at [341, 212] on div "Saldo total*: R$ 0,00" at bounding box center [342, 211] width 194 height 20
click at [769, 364] on icon "Abrir janela de mensagens" at bounding box center [764, 369] width 15 height 15
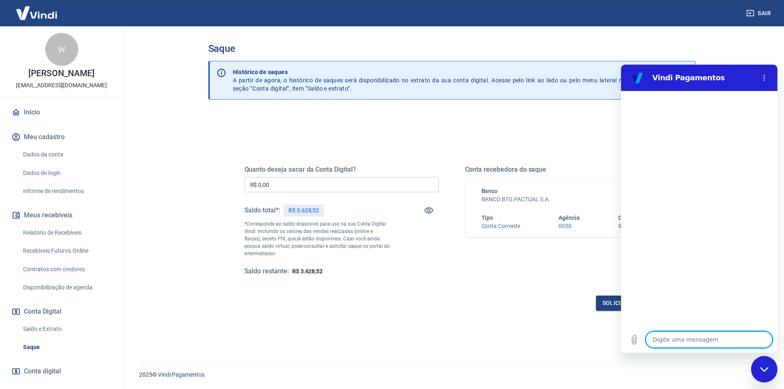
type textarea "x"
